Goal: Information Seeking & Learning: Learn about a topic

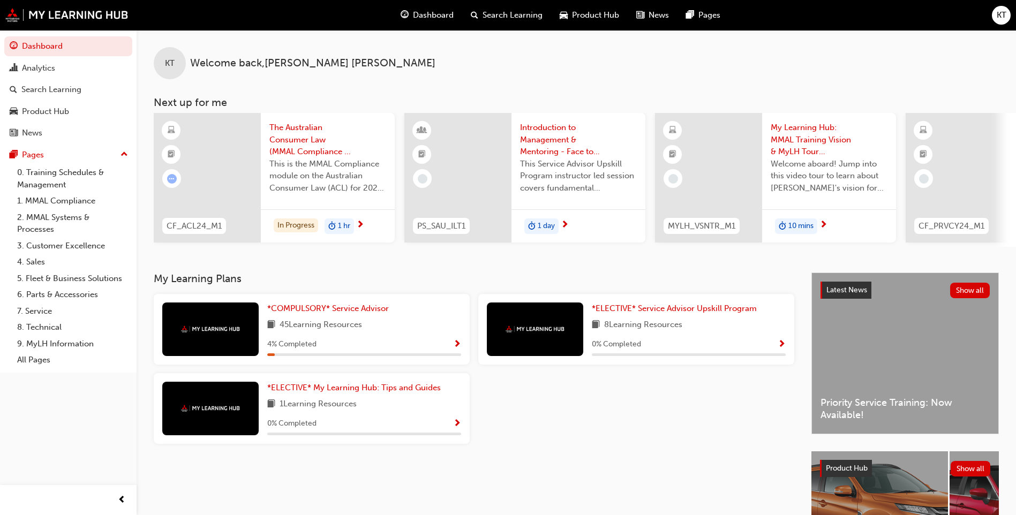
click at [672, 440] on div "*COMPULSORY* Service Advisor 45 Learning Resources 4 % Completed *ELECTIVE* Ser…" at bounding box center [473, 373] width 649 height 159
click at [373, 310] on span "*COMPULSORY* Service Advisor" at bounding box center [328, 309] width 122 height 10
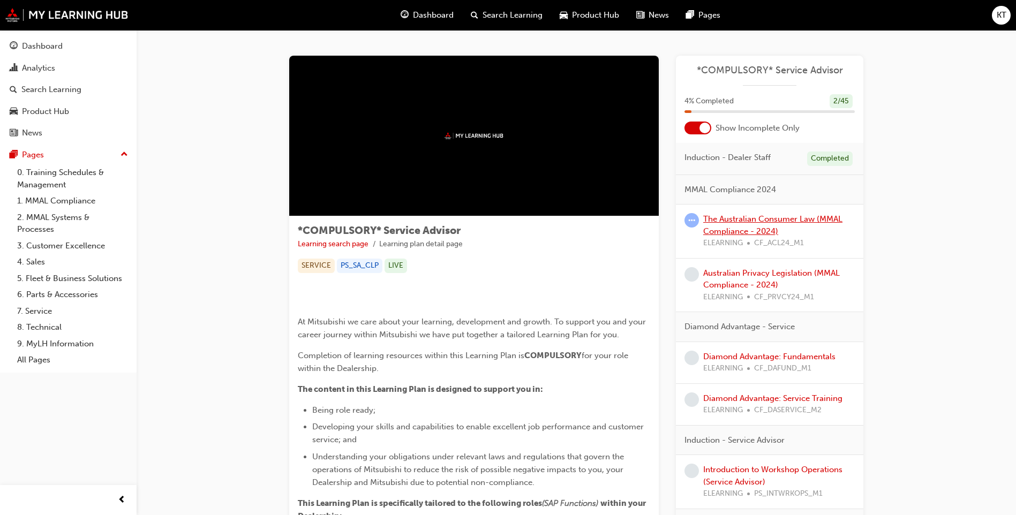
click at [749, 219] on link "The Australian Consumer Law (MMAL Compliance - 2024)" at bounding box center [773, 225] width 139 height 22
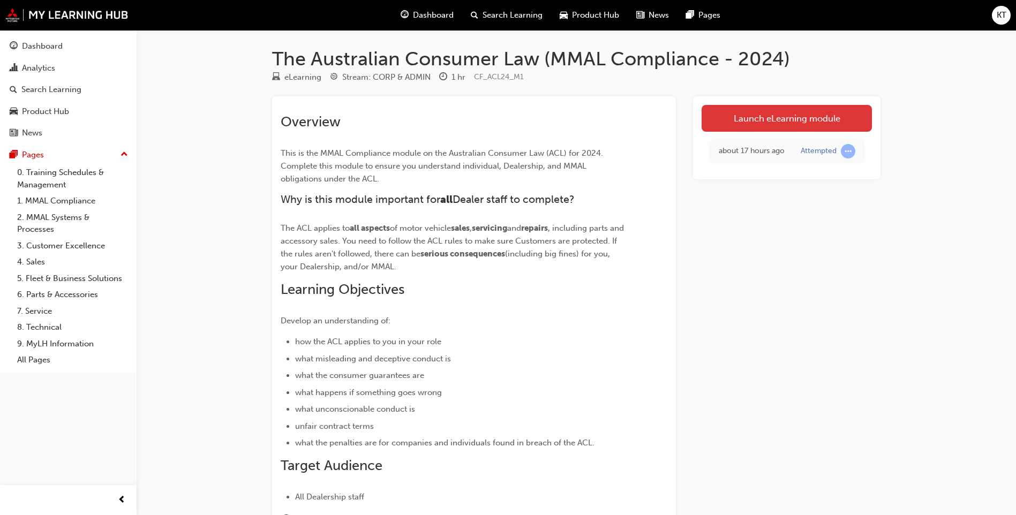
click at [796, 113] on link "Launch eLearning module" at bounding box center [787, 118] width 170 height 27
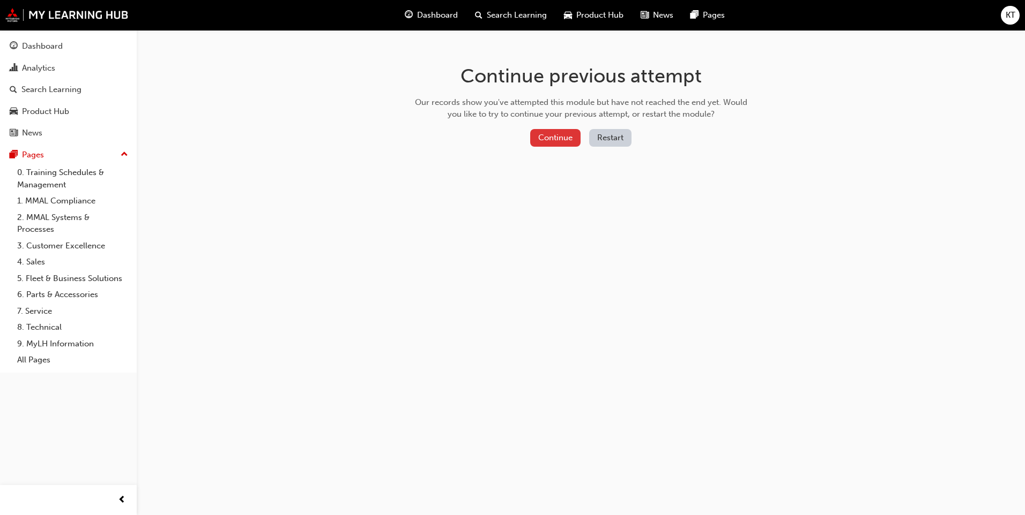
click at [549, 145] on button "Continue" at bounding box center [555, 138] width 50 height 18
